Goal: Transaction & Acquisition: Obtain resource

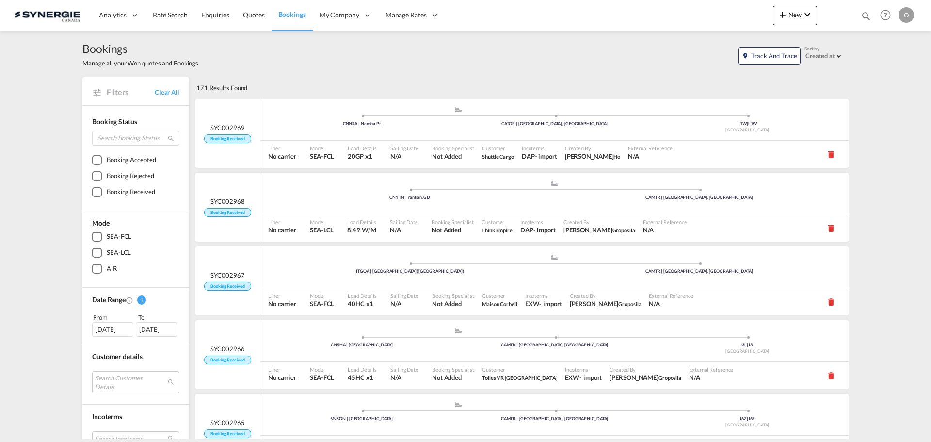
click at [862, 17] on md-icon "icon-magnify" at bounding box center [866, 16] width 11 height 11
click at [779, 17] on input at bounding box center [793, 15] width 121 height 17
paste input "SYC000014375"
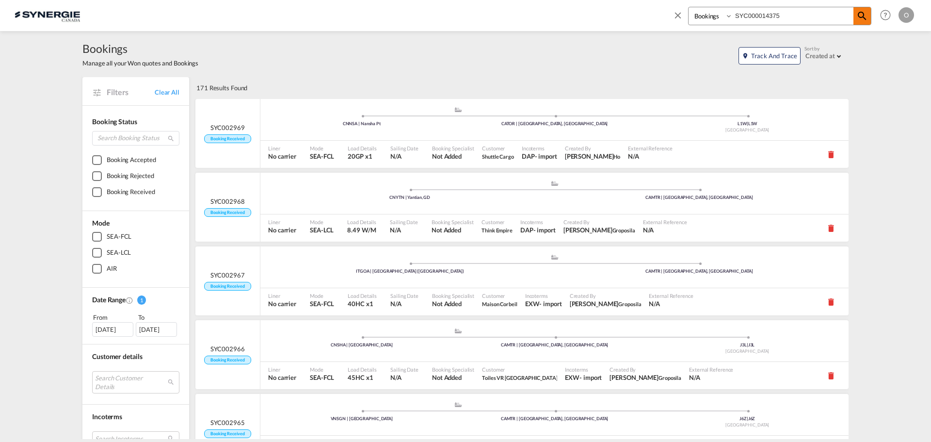
type input "SYC000014375"
click at [867, 15] on md-icon "icon-magnify" at bounding box center [863, 16] width 12 height 12
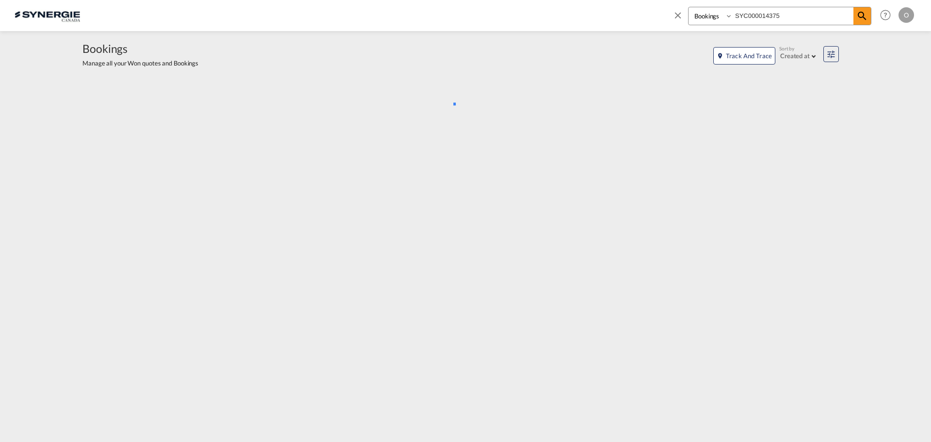
click at [728, 17] on select "Bookings Quotes Enquiries" at bounding box center [712, 15] width 46 height 17
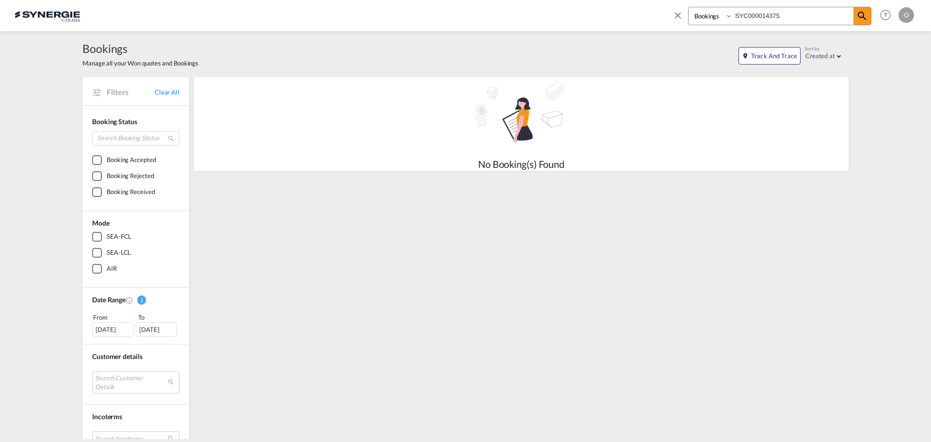
select select "Quotes"
click at [689, 7] on select "Bookings Quotes Enquiries" at bounding box center [712, 15] width 46 height 17
click at [862, 19] on md-icon "icon-magnify" at bounding box center [863, 16] width 12 height 12
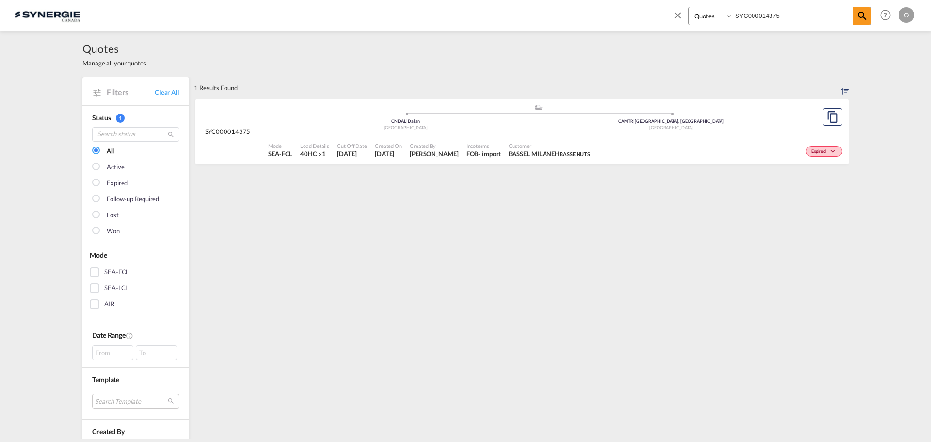
click at [771, 16] on input "SYC000014375" at bounding box center [793, 15] width 121 height 17
click at [866, 14] on md-icon "icon-magnify" at bounding box center [863, 16] width 12 height 12
click at [501, 152] on div "- import" at bounding box center [489, 153] width 22 height 9
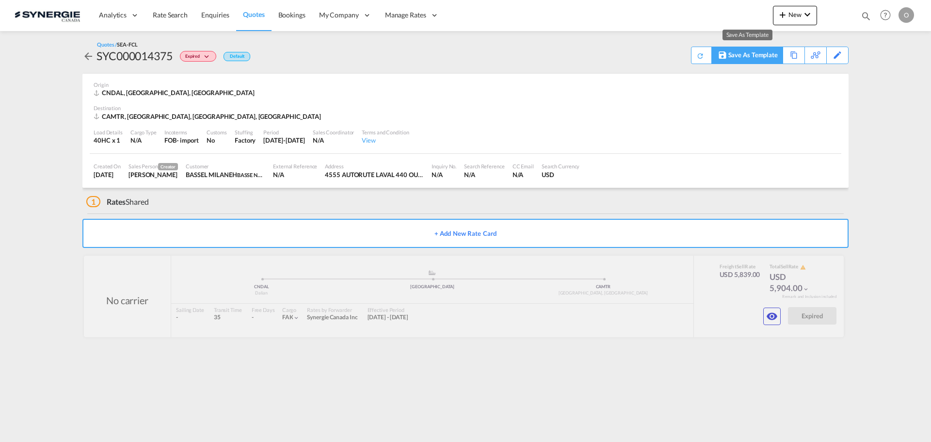
click at [743, 58] on div "Save As Template" at bounding box center [753, 55] width 49 height 16
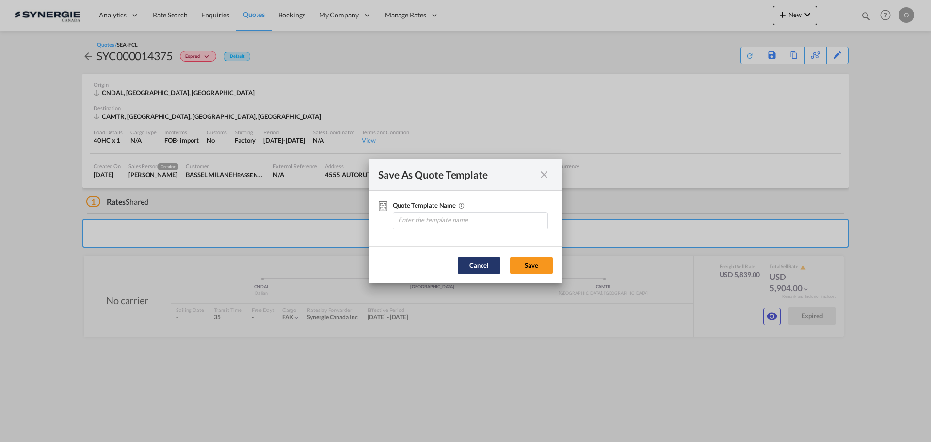
click at [485, 264] on button "Cancel" at bounding box center [479, 265] width 43 height 17
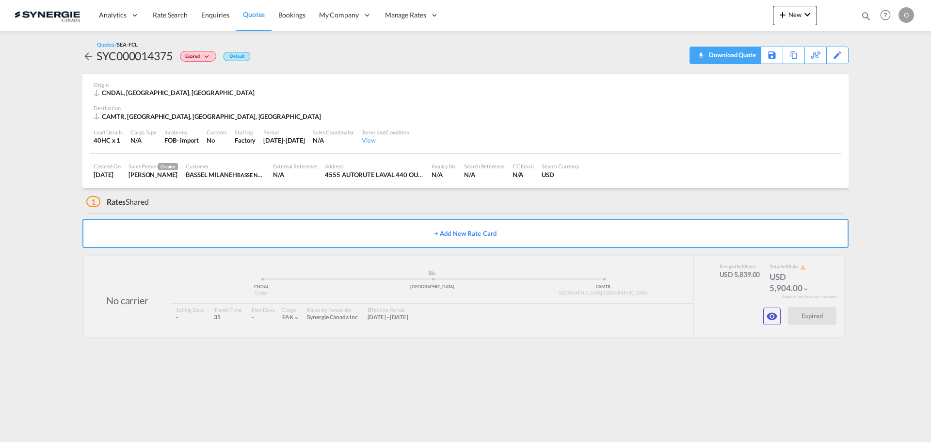
click at [746, 56] on div "Download Quote" at bounding box center [731, 55] width 49 height 16
